Goal: Task Accomplishment & Management: Manage account settings

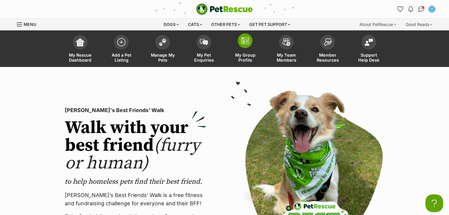
click at [247, 42] on img at bounding box center [245, 40] width 8 height 7
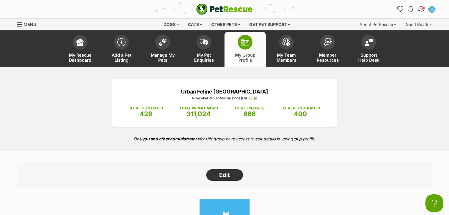
click at [421, 8] on img "Conversations" at bounding box center [421, 9] width 8 height 8
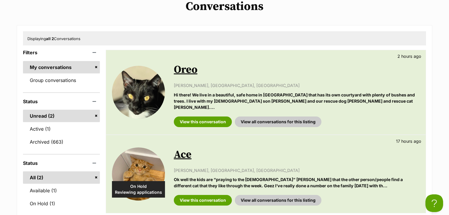
scroll to position [118, 0]
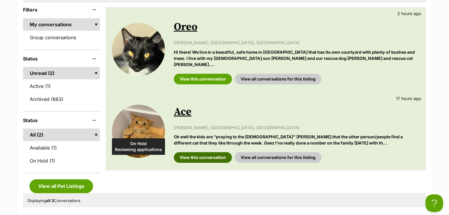
click at [200, 152] on link "View this conversation" at bounding box center [203, 157] width 58 height 11
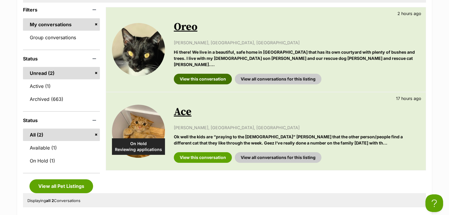
click at [188, 74] on link "View this conversation" at bounding box center [203, 79] width 58 height 11
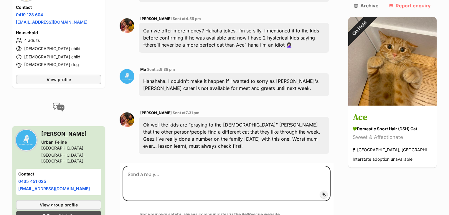
scroll to position [619, 0]
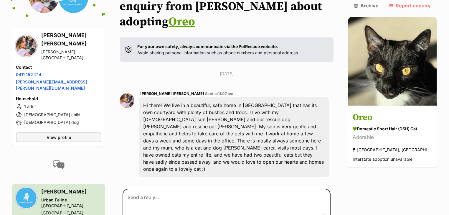
scroll to position [94, 0]
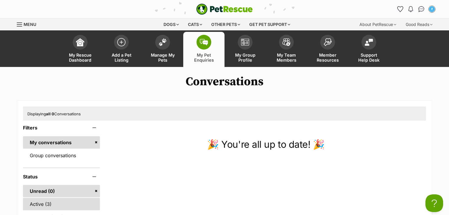
click at [71, 201] on link "Active (3)" at bounding box center [61, 204] width 77 height 12
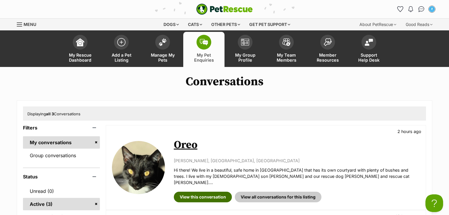
click at [199, 191] on link "View this conversation" at bounding box center [203, 196] width 58 height 11
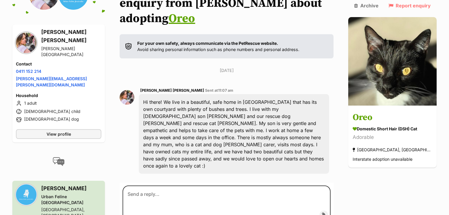
scroll to position [94, 0]
click at [28, 32] on img at bounding box center [26, 42] width 21 height 21
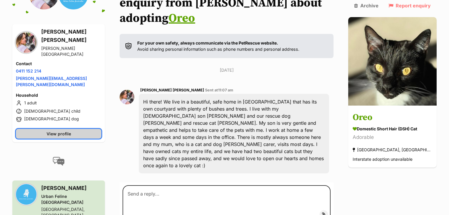
click at [46, 129] on link "View profile" at bounding box center [58, 134] width 85 height 10
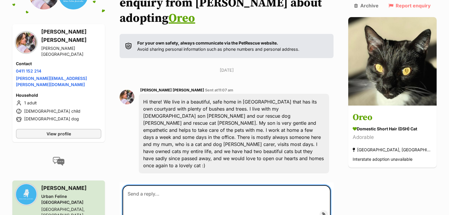
click at [163, 185] on textarea at bounding box center [227, 202] width 208 height 35
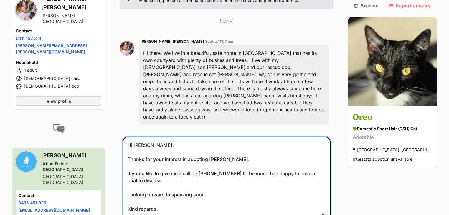
scroll to position [4, 0]
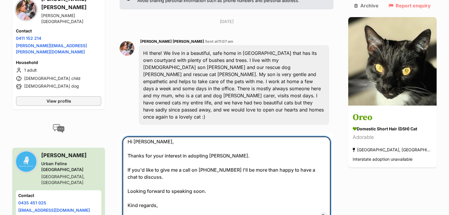
type textarea "Hi Elizabeth, Thanks for your interest in adopting Oreo. If you'd like to give …"
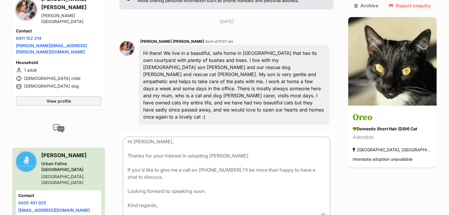
scroll to position [0, 0]
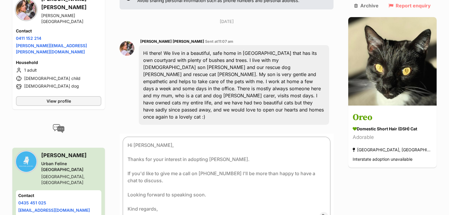
click at [125, 133] on form "Hi Elizabeth, Thanks for your interest in adopting Oreo. If you'd like to give …" at bounding box center [227, 196] width 214 height 127
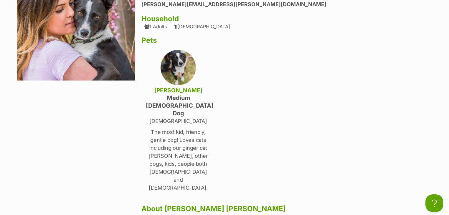
scroll to position [47, 0]
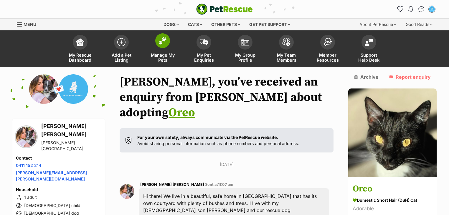
click at [167, 45] on span at bounding box center [162, 40] width 15 height 15
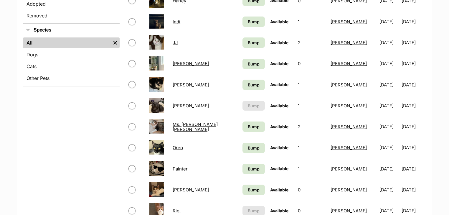
scroll to position [165, 0]
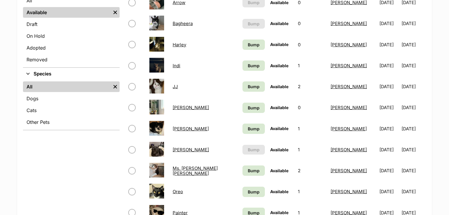
click at [180, 66] on link "Indi" at bounding box center [177, 66] width 8 height 6
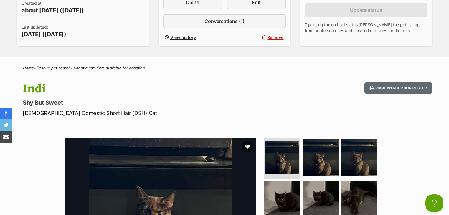
scroll to position [118, 0]
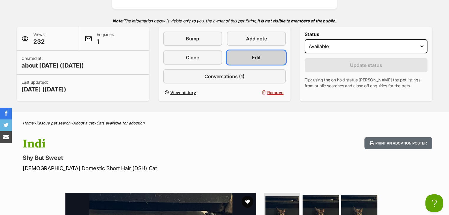
click at [236, 56] on link "Edit" at bounding box center [256, 57] width 59 height 14
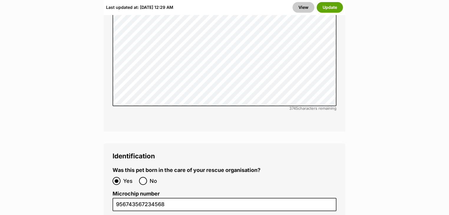
scroll to position [2568, 0]
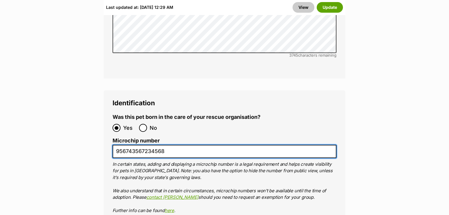
drag, startPoint x: 177, startPoint y: 115, endPoint x: 23, endPoint y: 111, distance: 154.7
paste input "956000017227010"
click at [118, 145] on input "956000017227010" at bounding box center [225, 151] width 224 height 13
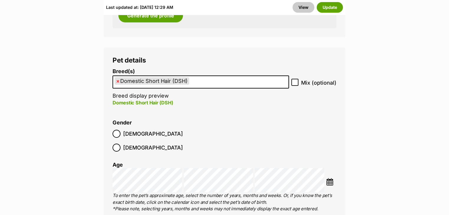
scroll to position [1380, 0]
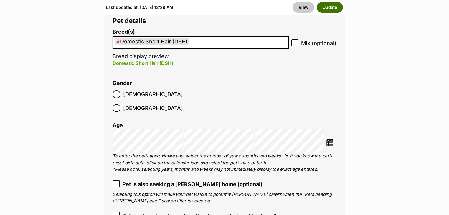
type input "956000017227010"
click at [334, 7] on button "Update" at bounding box center [330, 7] width 26 height 11
